Goal: Find specific page/section: Find specific page/section

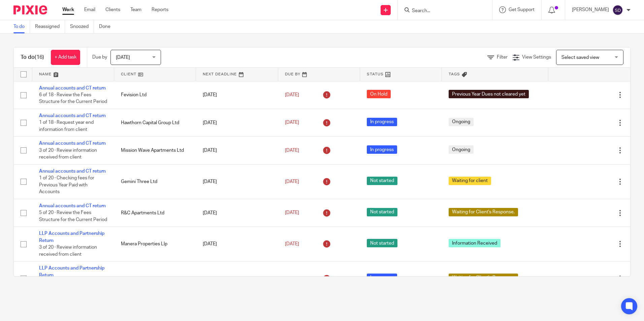
scroll to position [270, 0]
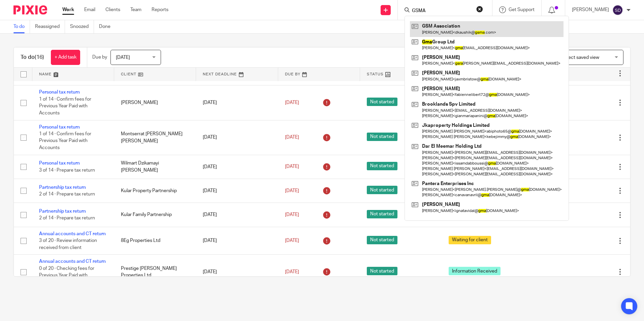
type input "GSMA"
click at [451, 29] on link at bounding box center [487, 28] width 154 height 15
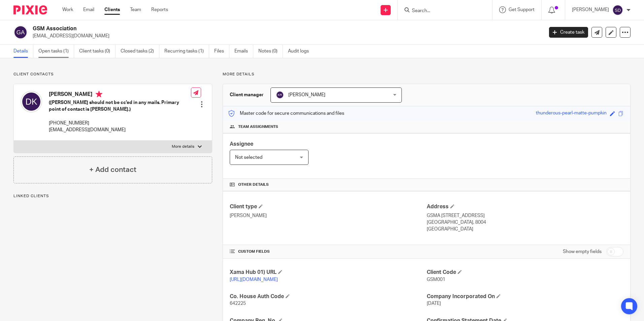
click at [61, 51] on link "Open tasks (1)" at bounding box center [56, 51] width 36 height 13
